Goal: Obtain resource: Download file/media

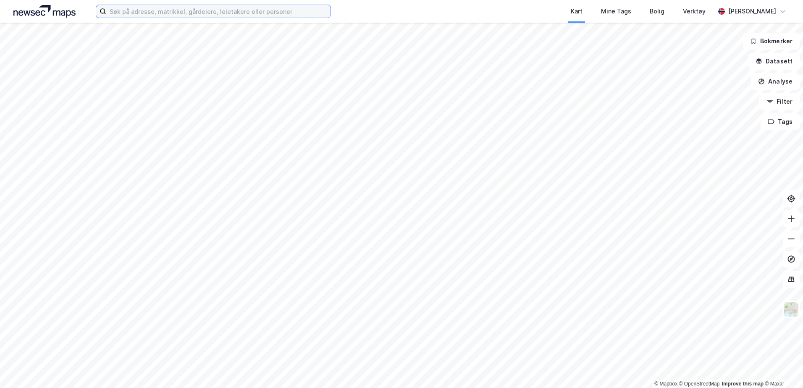
click at [178, 16] on input at bounding box center [218, 11] width 224 height 13
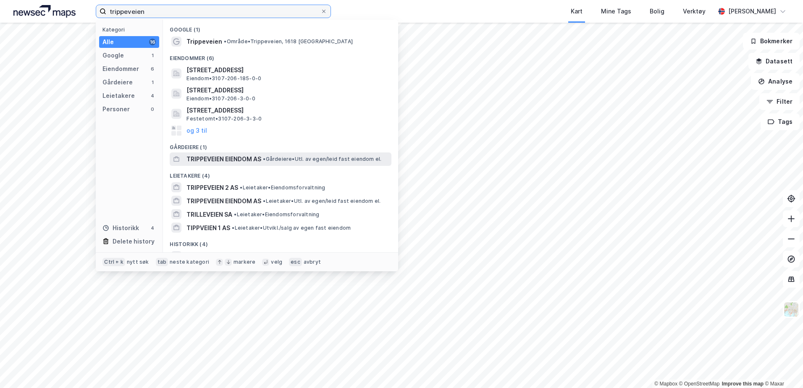
type input "trippeveien"
click at [244, 155] on span "TRIPPEVEIEN EIENDOM AS" at bounding box center [223, 159] width 75 height 10
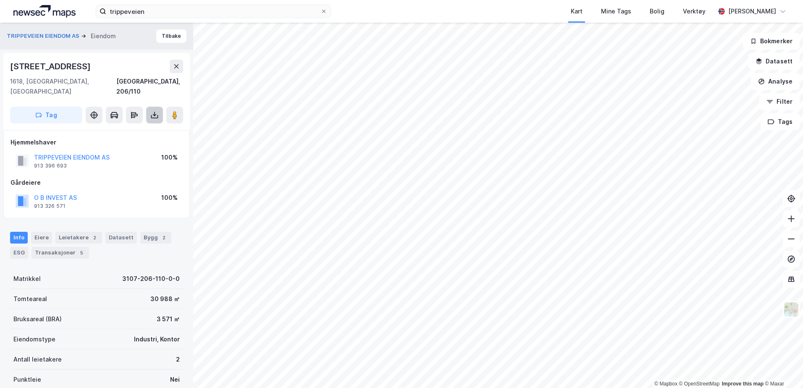
click at [153, 114] on icon at bounding box center [154, 115] width 3 height 2
click at [129, 125] on div "Last ned grunnbok" at bounding box center [117, 131] width 89 height 13
